Goal: Task Accomplishment & Management: Use online tool/utility

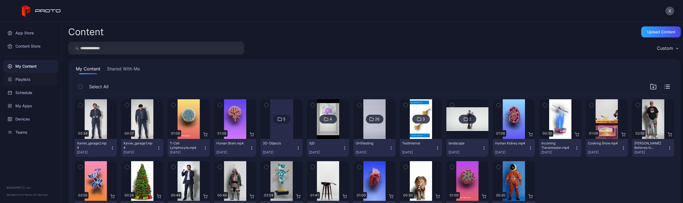
click at [31, 79] on div "Playlists" at bounding box center [30, 79] width 55 height 13
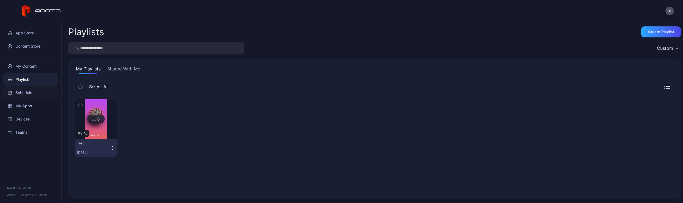
click at [26, 92] on div "Schedule" at bounding box center [30, 92] width 55 height 13
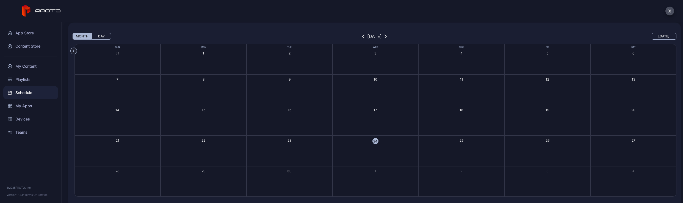
scroll to position [27, 0]
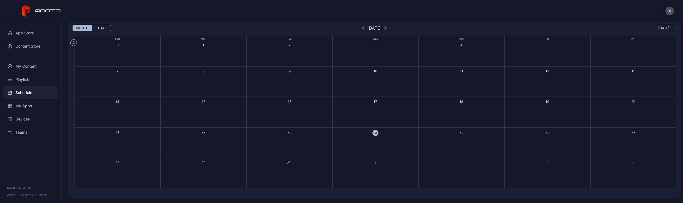
click at [462, 133] on button "25" at bounding box center [461, 142] width 86 height 31
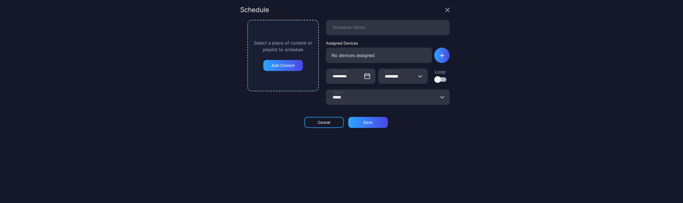
click at [439, 77] on label "Loop" at bounding box center [440, 74] width 12 height 13
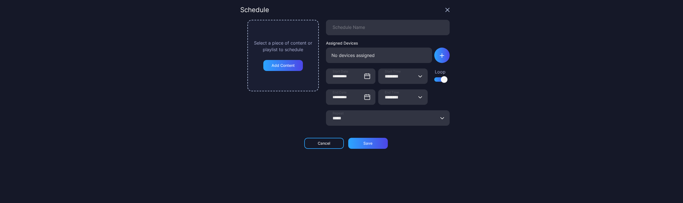
click at [419, 76] on icon "button" at bounding box center [420, 76] width 3 height 2
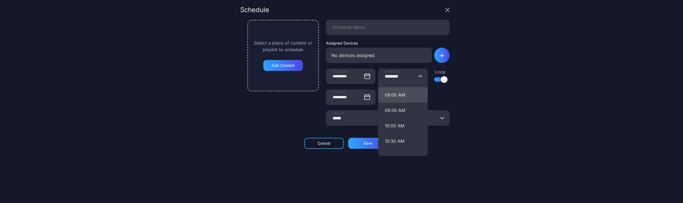
scroll to position [275, 0]
click at [407, 93] on button "09:00 AM" at bounding box center [402, 93] width 49 height 15
type input "********"
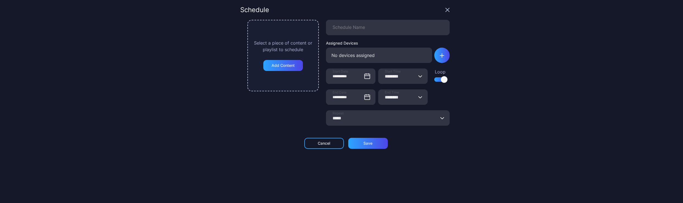
click at [418, 98] on icon "button" at bounding box center [420, 97] width 4 height 2
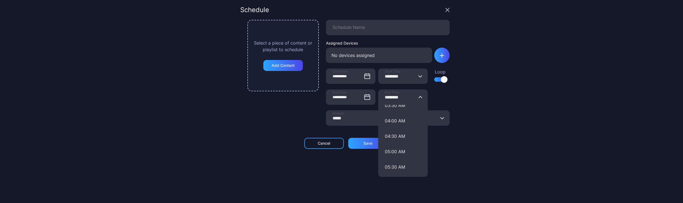
scroll to position [137, 0]
click at [406, 127] on button "05:00 AM" at bounding box center [402, 128] width 49 height 15
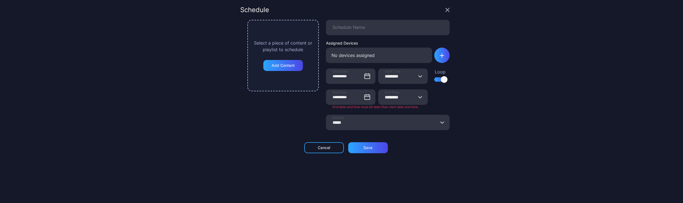
click at [418, 98] on icon "button" at bounding box center [420, 97] width 4 height 2
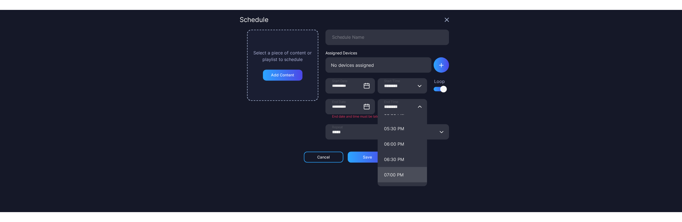
scroll to position [522, 0]
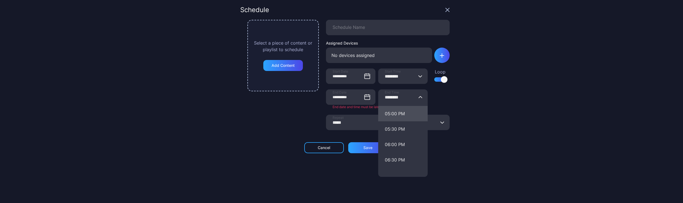
click at [406, 112] on button "05:00 PM" at bounding box center [402, 113] width 49 height 15
type input "********"
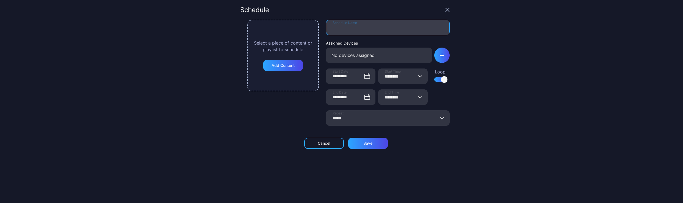
click at [365, 30] on input "Schedule Name" at bounding box center [388, 27] width 124 height 15
type input "**********"
click at [438, 55] on div "button" at bounding box center [441, 55] width 15 height 15
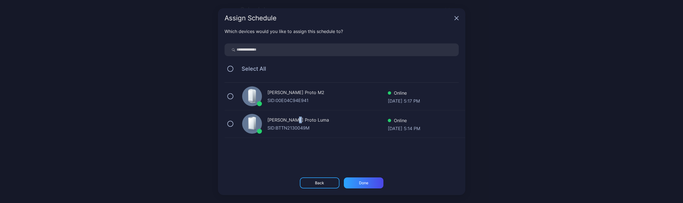
click at [294, 118] on div "[PERSON_NAME] Proto Luma" at bounding box center [328, 121] width 120 height 8
click at [357, 182] on div "Done" at bounding box center [364, 182] width 40 height 11
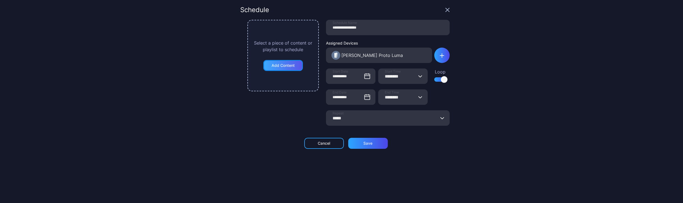
click at [289, 67] on div "Add Content" at bounding box center [283, 65] width 23 height 4
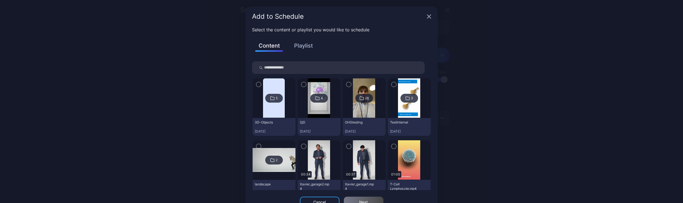
click at [301, 48] on button "Playlist" at bounding box center [303, 45] width 27 height 9
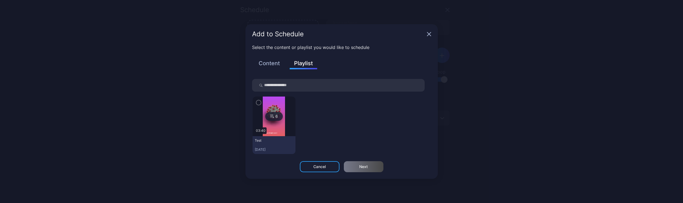
click at [259, 102] on icon "button" at bounding box center [259, 103] width 4 height 6
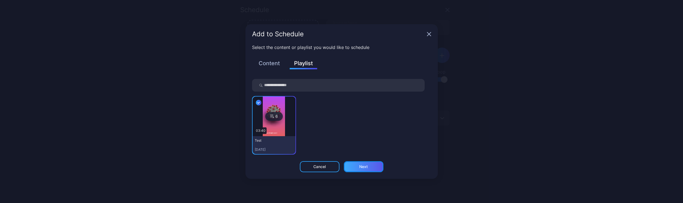
click at [365, 167] on div "Next" at bounding box center [363, 166] width 9 height 4
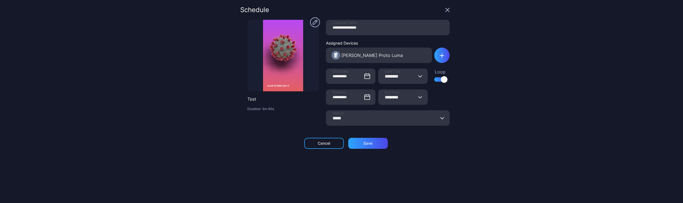
click at [474, 23] on div "**********" at bounding box center [341, 101] width 683 height 203
click at [445, 9] on icon "button" at bounding box center [447, 10] width 4 height 4
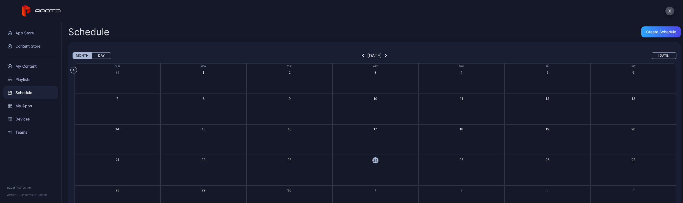
click at [461, 165] on button "25" at bounding box center [461, 170] width 86 height 31
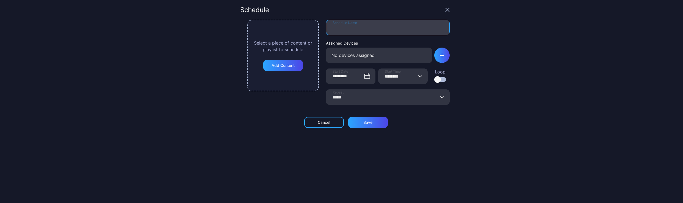
click at [333, 27] on input "Schedule Name" at bounding box center [388, 27] width 124 height 15
type input "**********"
click at [381, 56] on div "No devices assigned" at bounding box center [379, 55] width 106 height 15
click at [438, 55] on div "button" at bounding box center [441, 55] width 15 height 15
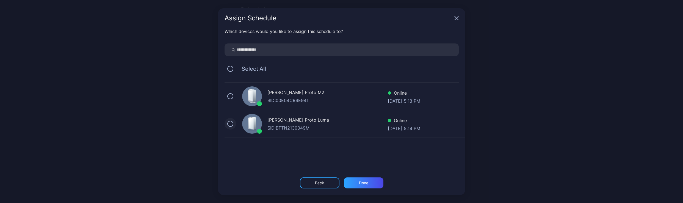
click at [230, 124] on button "button" at bounding box center [230, 124] width 6 height 6
click at [352, 181] on div "Done" at bounding box center [364, 182] width 40 height 11
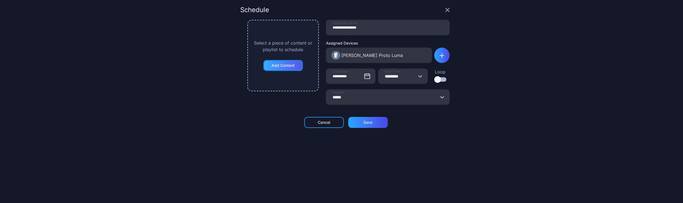
click at [292, 66] on div "Add Content" at bounding box center [283, 65] width 40 height 11
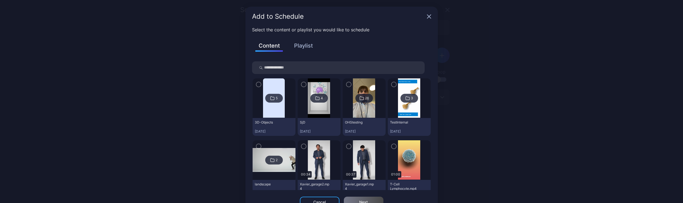
click at [303, 46] on button "Playlist" at bounding box center [303, 45] width 27 height 9
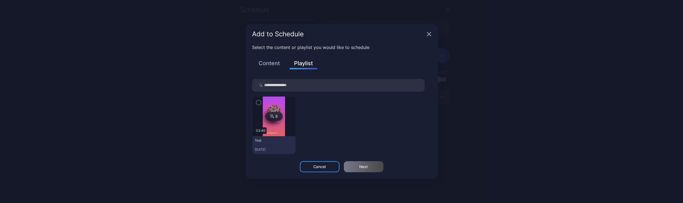
click at [258, 103] on icon "button" at bounding box center [259, 102] width 2 height 1
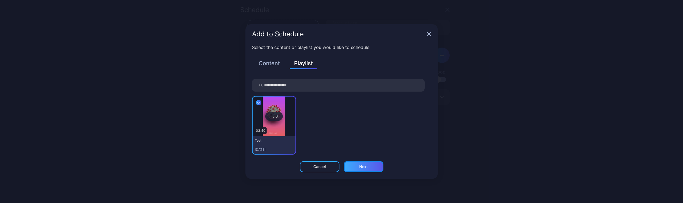
click at [372, 166] on div "Next" at bounding box center [364, 166] width 40 height 11
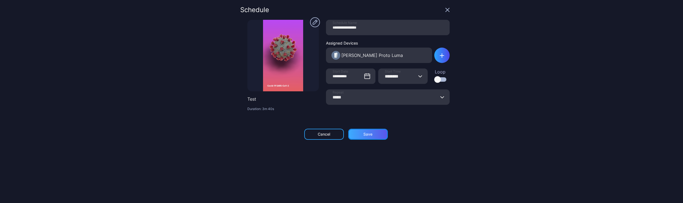
click at [375, 136] on div "Save" at bounding box center [368, 134] width 40 height 11
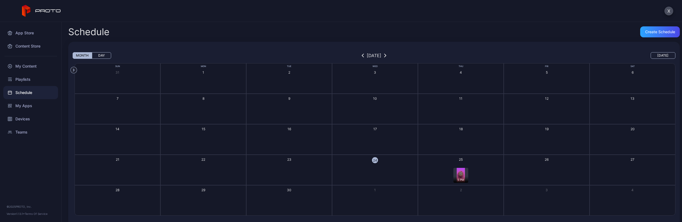
click at [384, 176] on button "24" at bounding box center [375, 170] width 86 height 31
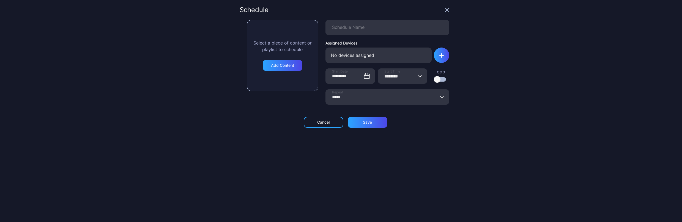
click at [445, 9] on icon "button" at bounding box center [447, 10] width 4 height 4
